Goal: Information Seeking & Learning: Find specific fact

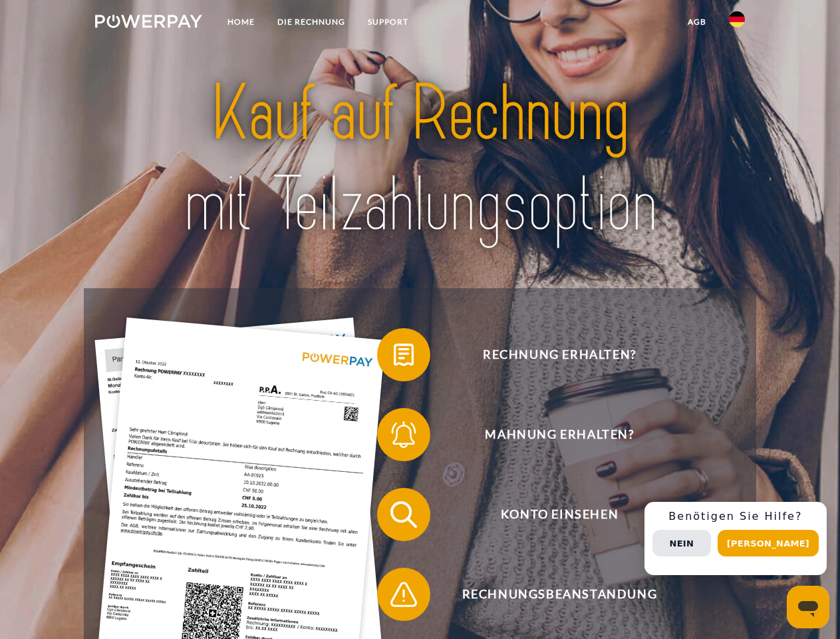
click at [148, 23] on img at bounding box center [148, 21] width 107 height 13
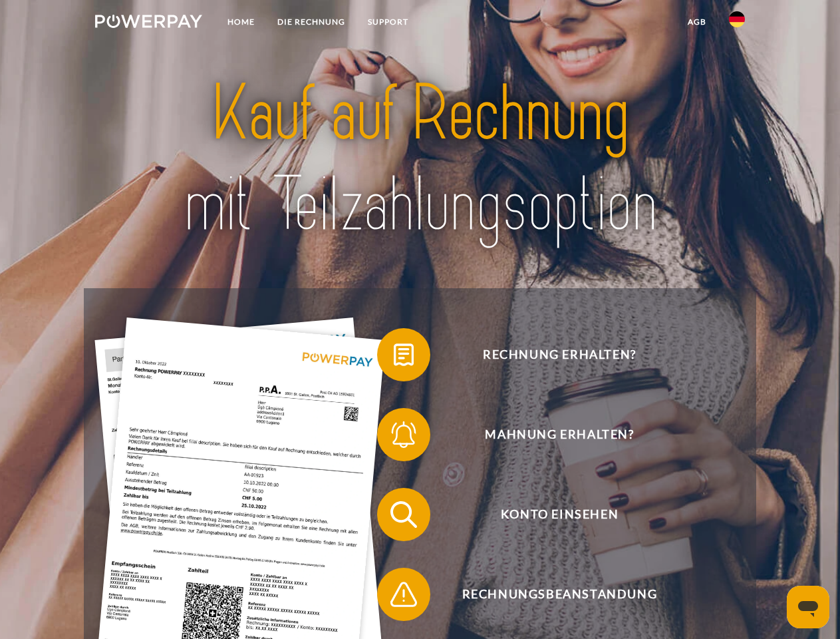
click at [737, 23] on img at bounding box center [737, 19] width 16 height 16
click at [697, 22] on link "agb" at bounding box center [697, 22] width 41 height 24
click at [394, 357] on span at bounding box center [384, 354] width 67 height 67
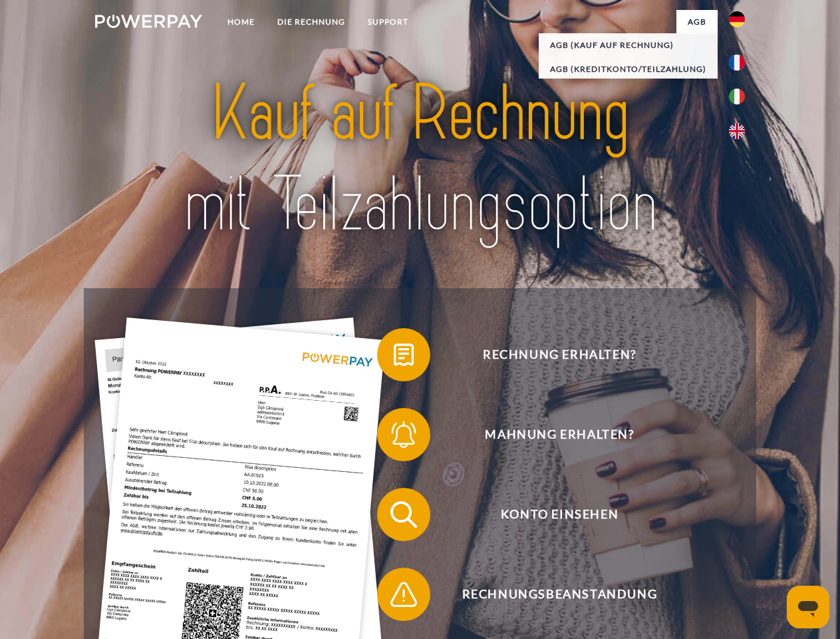
click at [394, 437] on div "Rechnung erhalten? Mahnung erhalten? Konto einsehen" at bounding box center [420, 554] width 672 height 532
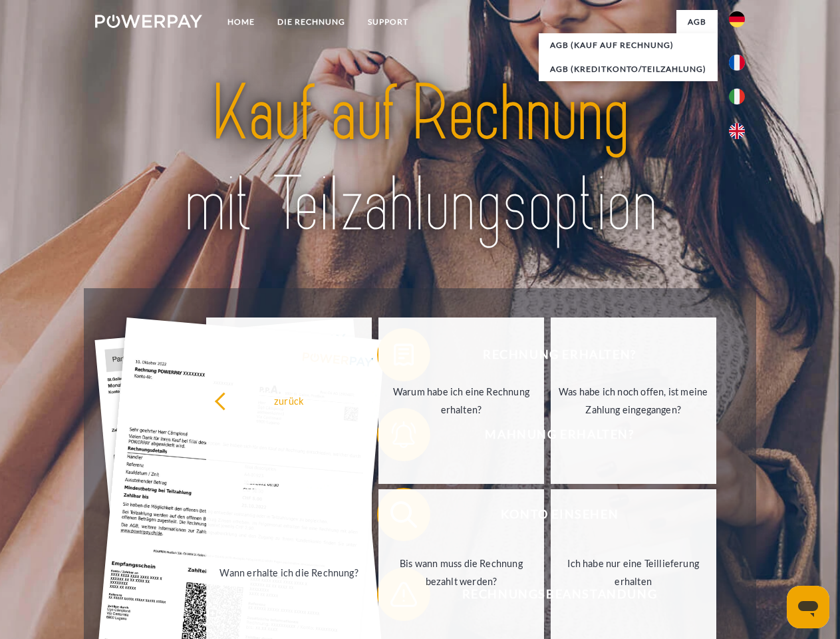
click at [394, 517] on link "Bis wann muss die Rechnung bezahlt werden?" at bounding box center [462, 572] width 166 height 166
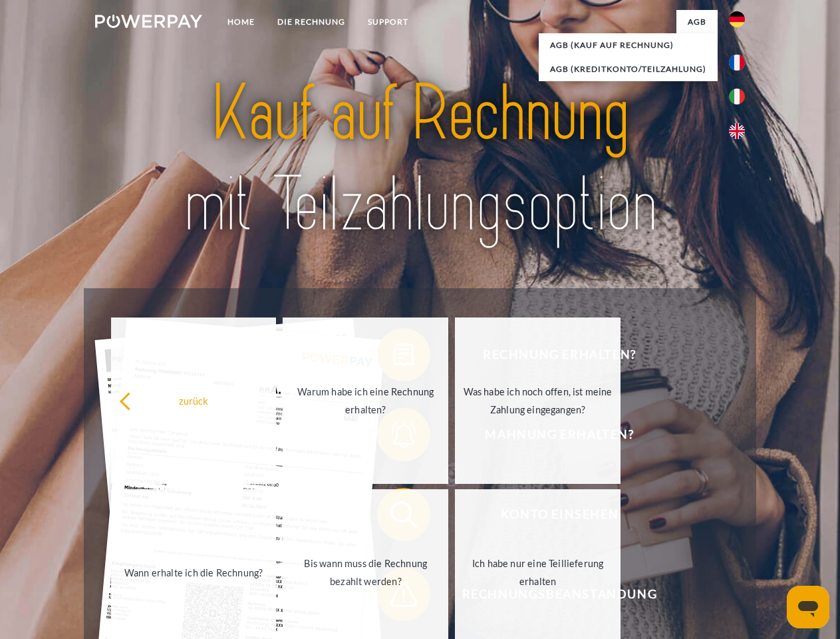
click at [394, 597] on span at bounding box center [384, 594] width 67 height 67
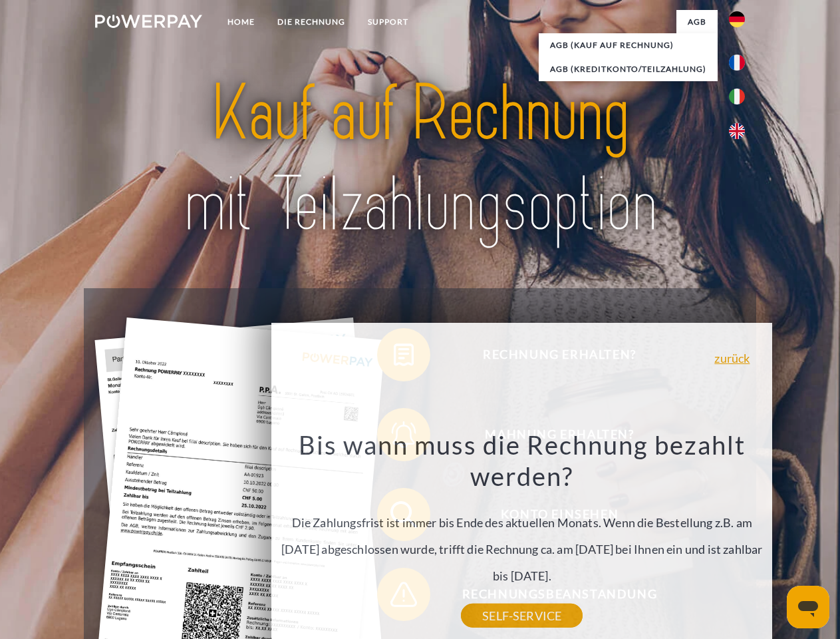
click at [741, 538] on div "Rechnung erhalten? Mahnung erhalten? Konto einsehen" at bounding box center [420, 554] width 672 height 532
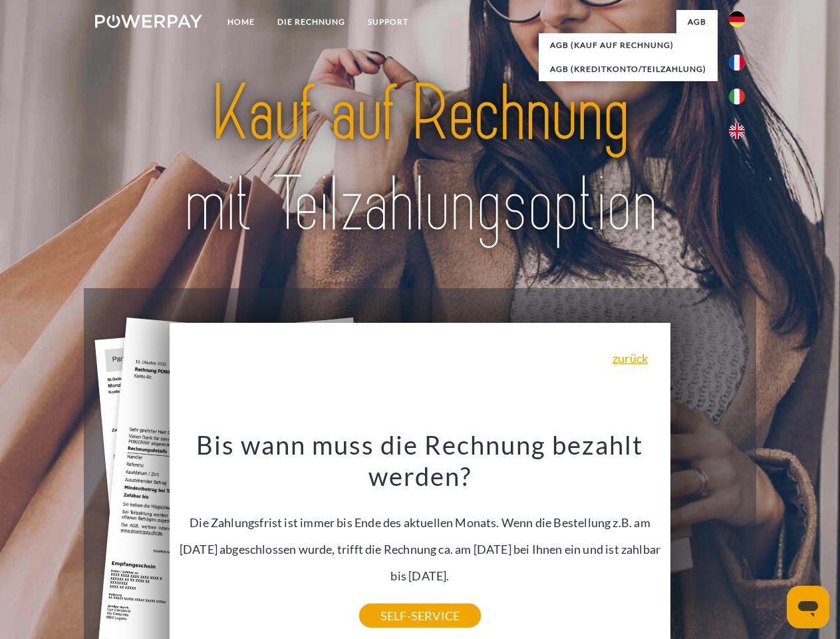
click at [708, 541] on span "Konto einsehen" at bounding box center [560, 514] width 326 height 53
click at [773, 543] on header "Home DIE RECHNUNG SUPPORT" at bounding box center [420, 459] width 840 height 919
